Goal: Information Seeking & Learning: Learn about a topic

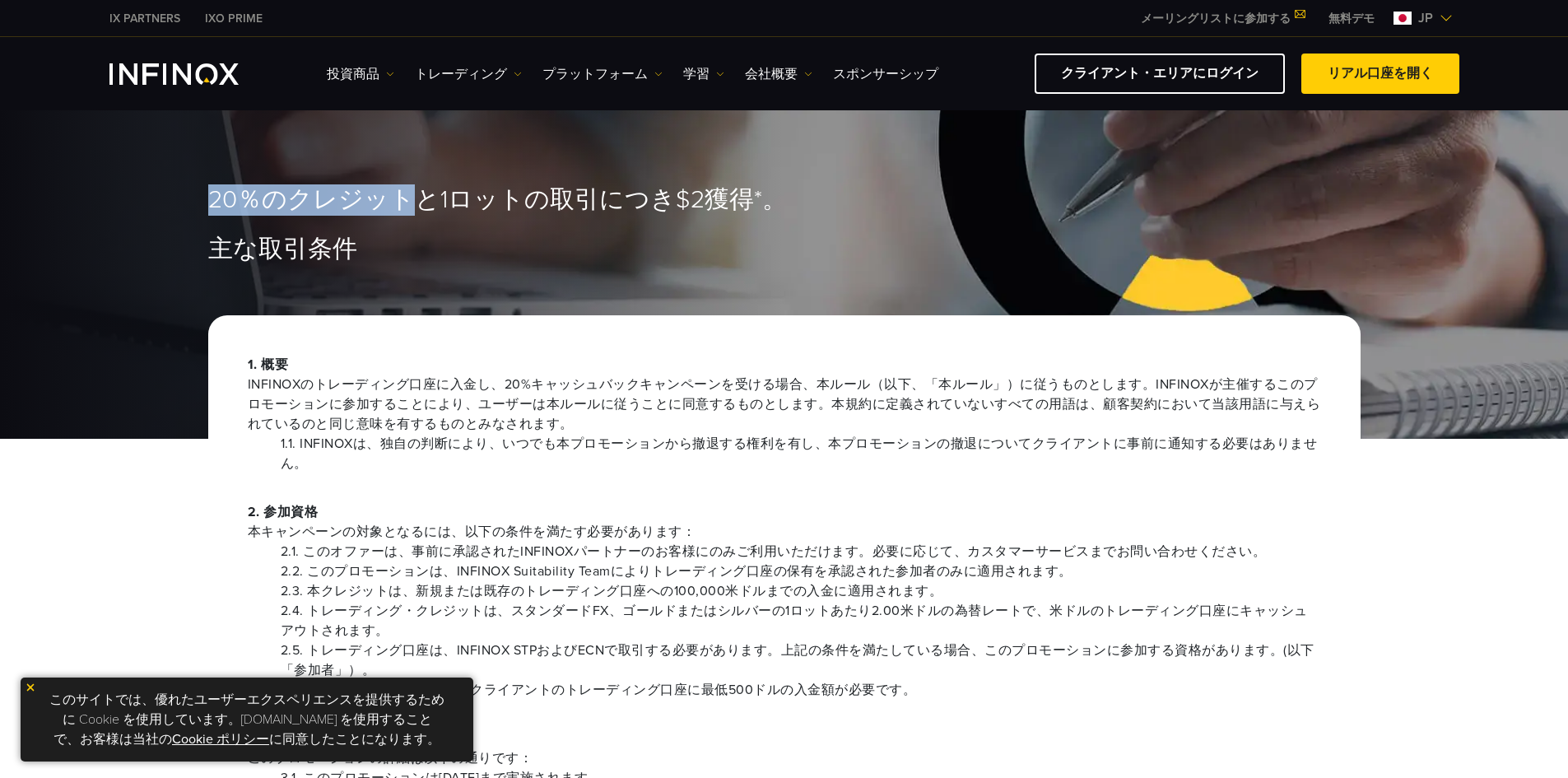
drag, startPoint x: 213, startPoint y: 200, endPoint x: 400, endPoint y: 202, distance: 187.0
click at [400, 202] on span "20％のクレジットと1ロットの取引につき$2獲得*。" at bounding box center [498, 200] width 579 height 30
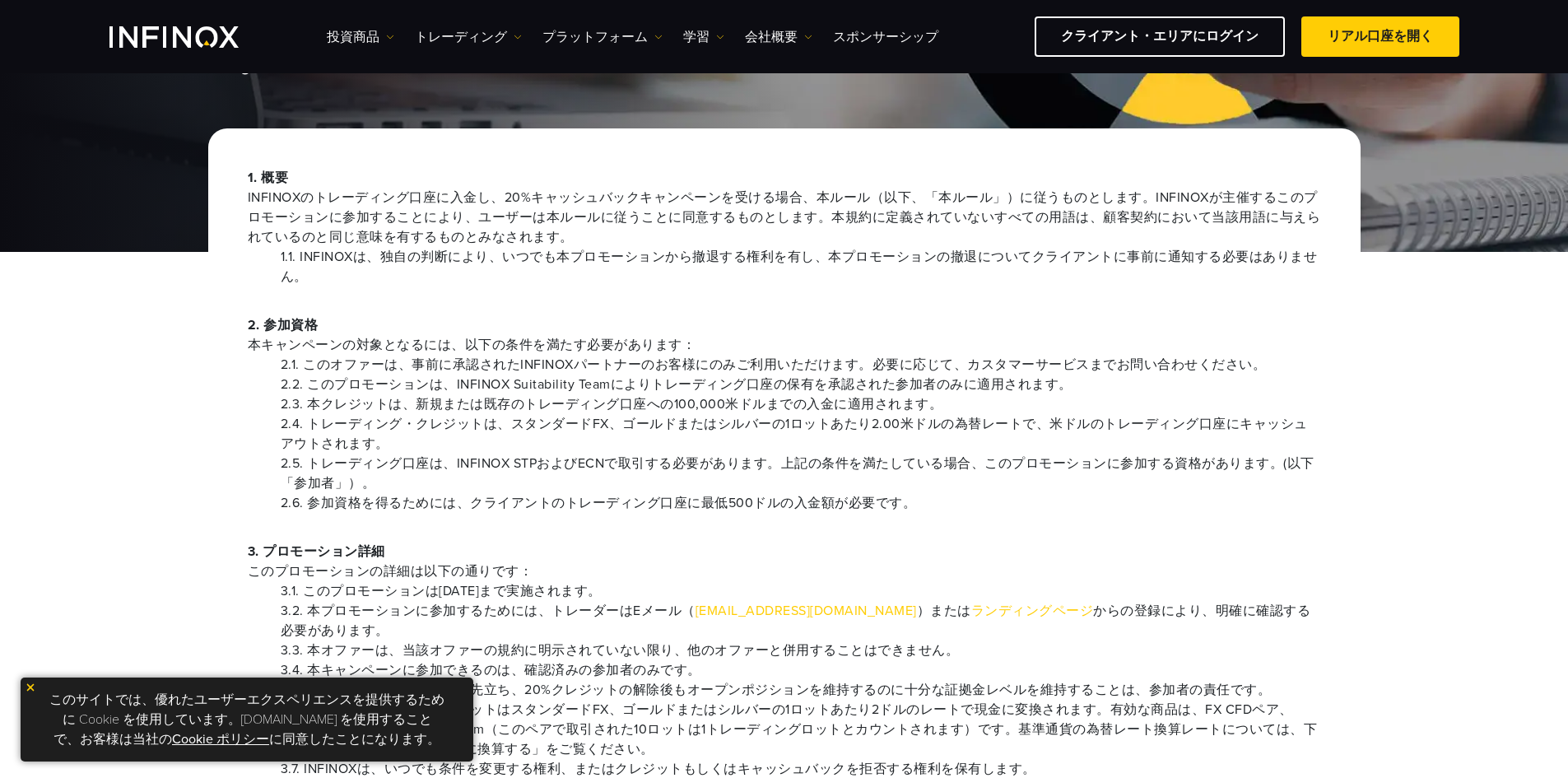
scroll to position [165, 0]
